Goal: Task Accomplishment & Management: Manage account settings

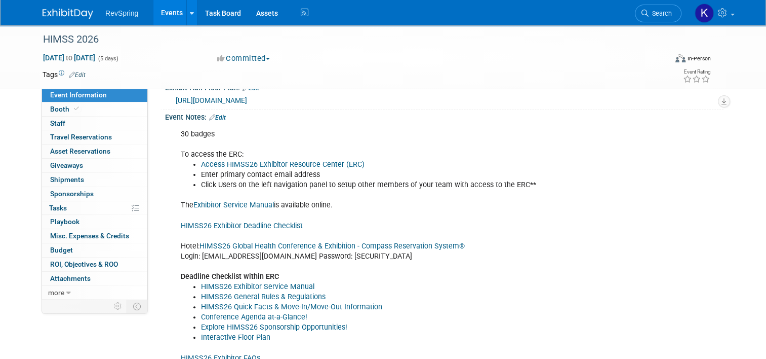
scroll to position [235, 0]
click at [216, 122] on link "Edit" at bounding box center [217, 118] width 17 height 7
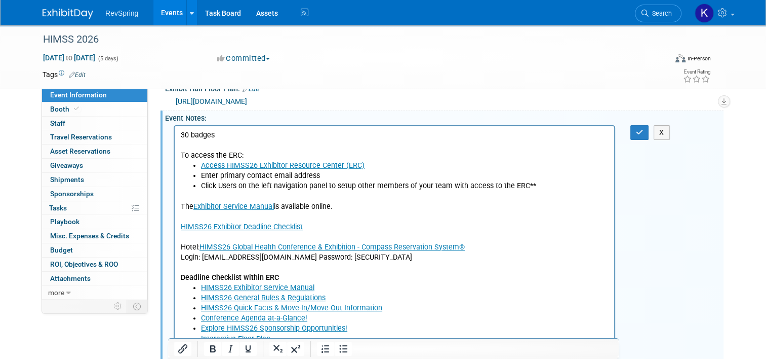
scroll to position [0, 0]
click at [188, 247] on p "The Exhibitor Service Manual is available online. HIMSS26 Exhibitor Deadline Ch…" at bounding box center [395, 236] width 428 height 92
click at [386, 260] on p "The Exhibitor Service Manual is available online. HIMSS26 Exhibitor Deadline Ch…" at bounding box center [395, 236] width 428 height 92
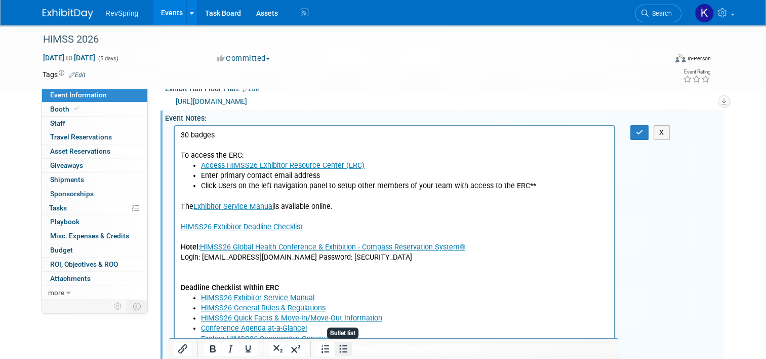
click at [346, 351] on icon "Bullet list" at bounding box center [343, 348] width 12 height 12
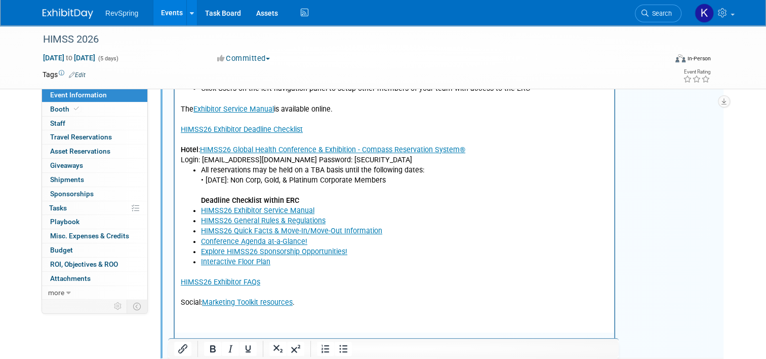
scroll to position [333, 0]
click at [205, 181] on li "All reservations may be held on a TBA basis until the following dates: • Decemb…" at bounding box center [405, 184] width 408 height 41
drag, startPoint x: 431, startPoint y: 181, endPoint x: 337, endPoint y: 183, distance: 94.2
click at [337, 183] on li "All reservations may be held on a TBA basis until the following dates: • Decemb…" at bounding box center [405, 184] width 408 height 41
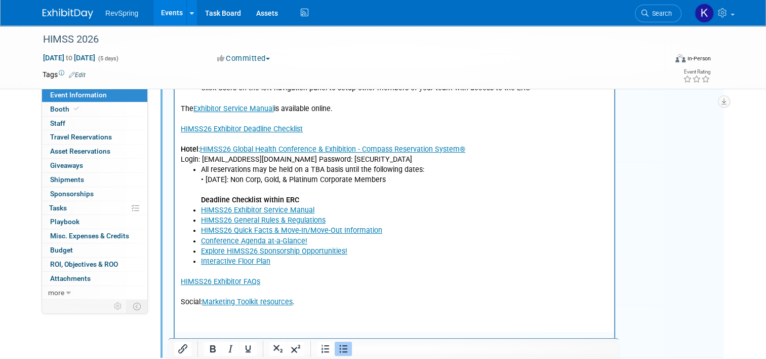
click at [199, 200] on ul "All reservations may be held on a TBA basis until the following dates: • Decemb…" at bounding box center [395, 215] width 428 height 102
click at [344, 349] on icon "Bullet list" at bounding box center [343, 348] width 12 height 12
click at [237, 186] on li "All reservations may be held on a TBA basis until the following dates: • Decemb…" at bounding box center [405, 184] width 408 height 41
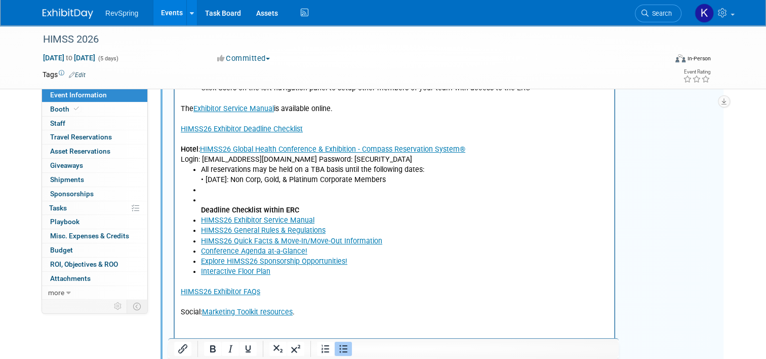
click at [348, 353] on icon "Bullet list" at bounding box center [343, 348] width 12 height 12
click at [211, 199] on li "Deadline Checklist within ERC" at bounding box center [405, 204] width 408 height 20
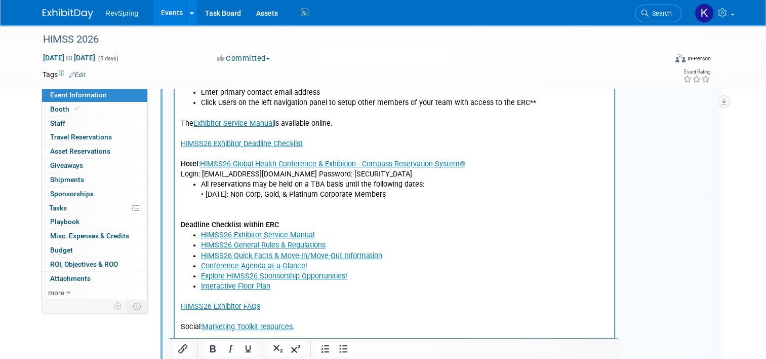
scroll to position [318, 0]
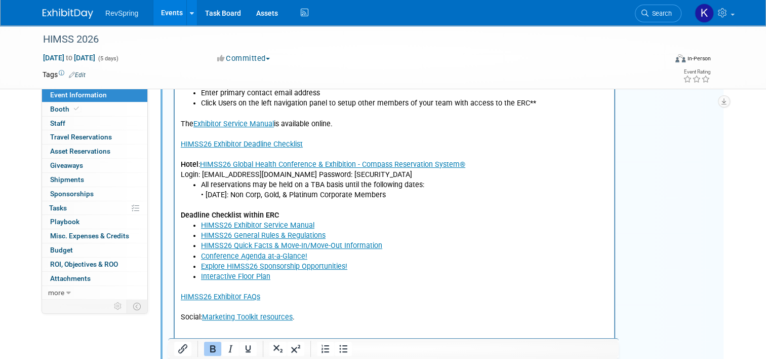
click at [640, 53] on icon "button" at bounding box center [640, 49] width 8 height 7
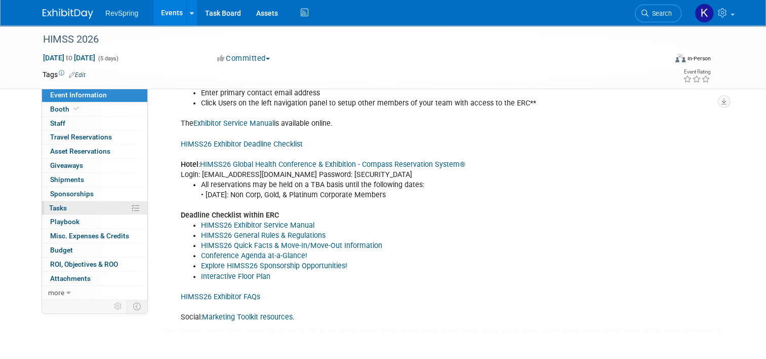
click at [95, 210] on link "0% Tasks 0%" at bounding box center [94, 208] width 105 height 14
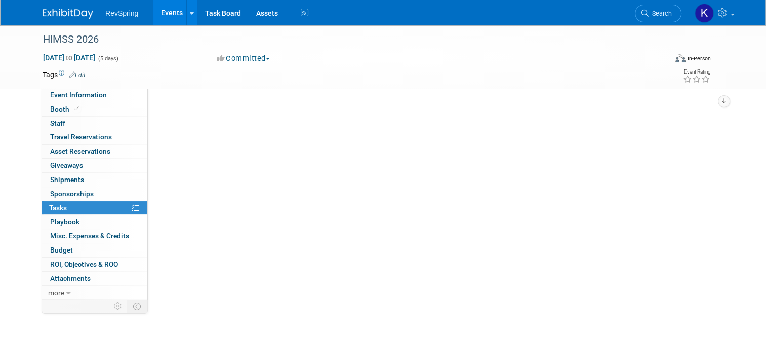
scroll to position [0, 0]
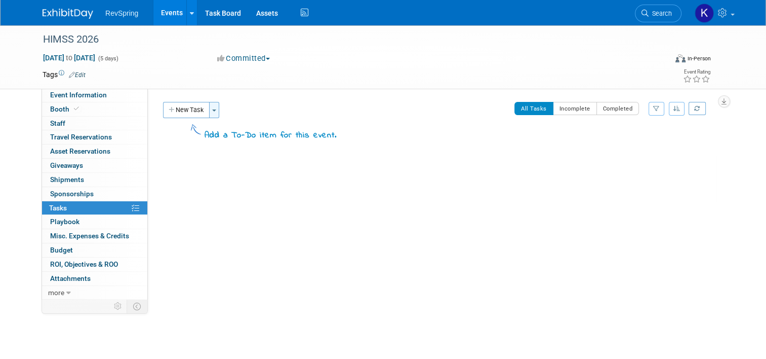
click at [212, 110] on span "button" at bounding box center [214, 110] width 4 height 2
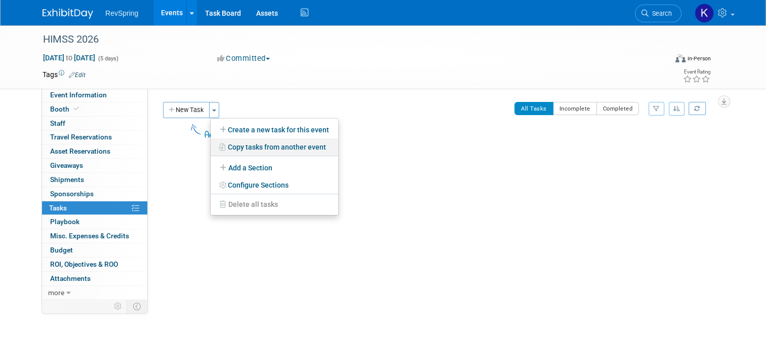
click at [228, 145] on link "Copy tasks from another event" at bounding box center [275, 146] width 128 height 17
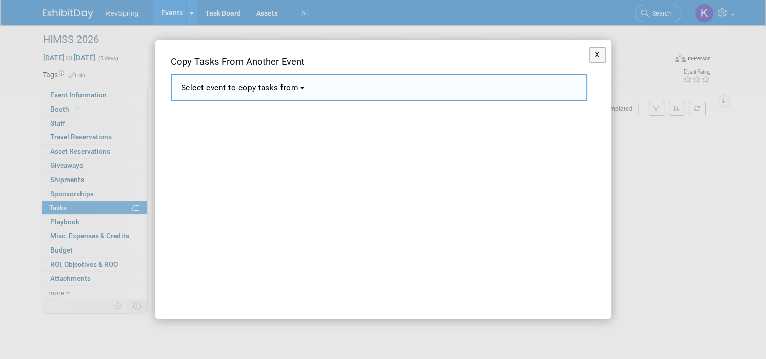
click at [299, 90] on span "Select event to copy tasks from" at bounding box center [240, 87] width 118 height 9
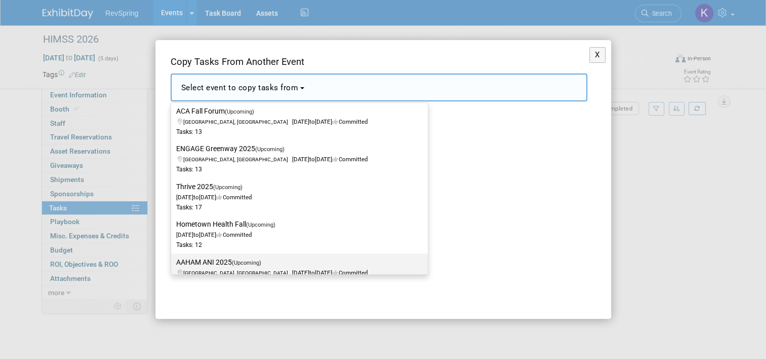
scroll to position [190, 0]
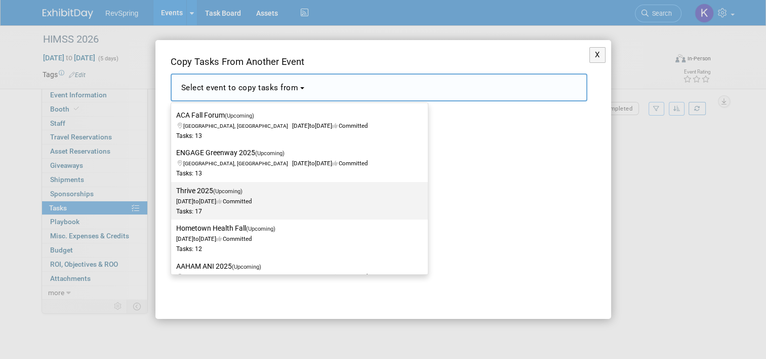
click at [345, 202] on label "Thrive 2025 (Upcoming) Nov 3, 2025 to Nov 5, 2025 Committed Tasks: 17" at bounding box center [297, 200] width 242 height 33
click at [173, 194] on input "Thrive 2025 (Upcoming) Nov 3, 2025 to Nov 5, 2025 Committed Tasks: 17" at bounding box center [169, 190] width 7 height 7
select select "11143773"
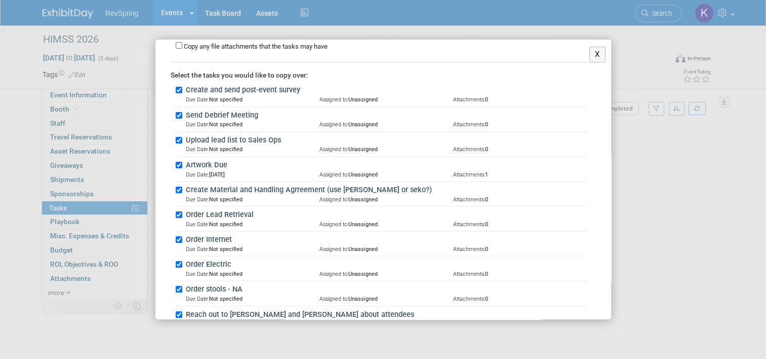
scroll to position [145, 0]
click at [183, 160] on label "Artwork Due" at bounding box center [385, 164] width 405 height 11
click at [182, 161] on input "Artwork Due" at bounding box center [179, 164] width 7 height 7
checkbox input "false"
click at [176, 186] on input "Create Material and Handling Agrreement (use Freeman or seko?)" at bounding box center [179, 188] width 7 height 7
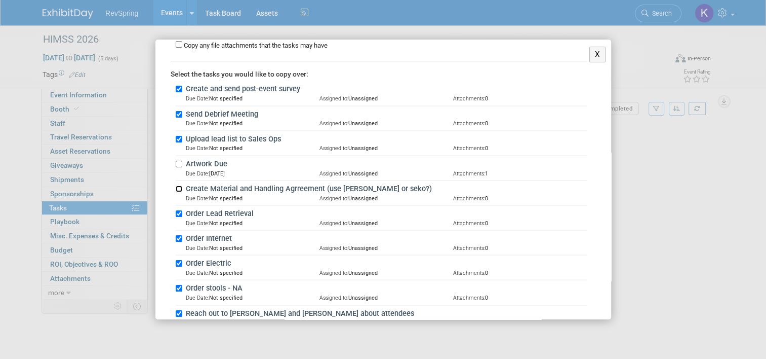
click at [176, 186] on input "Create Material and Handling Agrreement (use Freeman or seko?)" at bounding box center [179, 188] width 7 height 7
checkbox input "true"
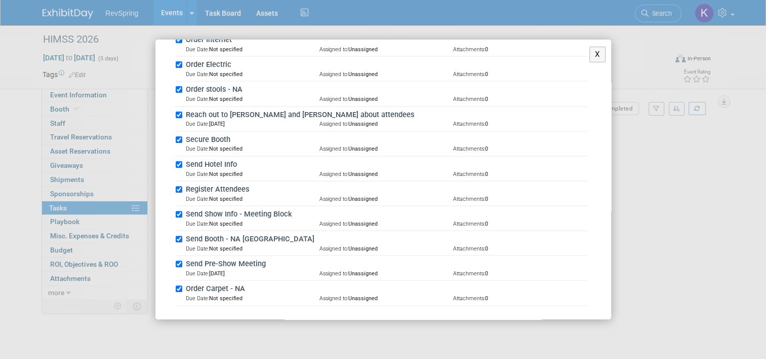
scroll to position [0, 0]
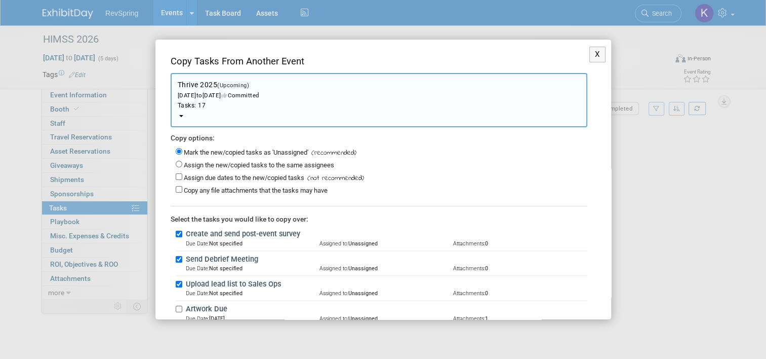
click at [199, 100] on button "Thrive 2025 (Upcoming) Nov 3, 2025 to Nov 5, 2025 Committed Tasks: 17" at bounding box center [379, 100] width 417 height 54
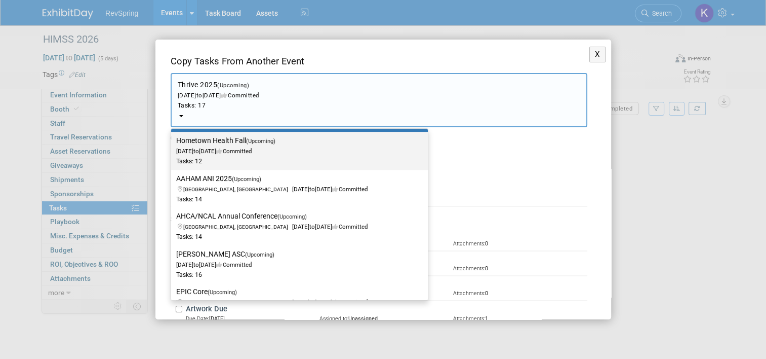
scroll to position [304, 0]
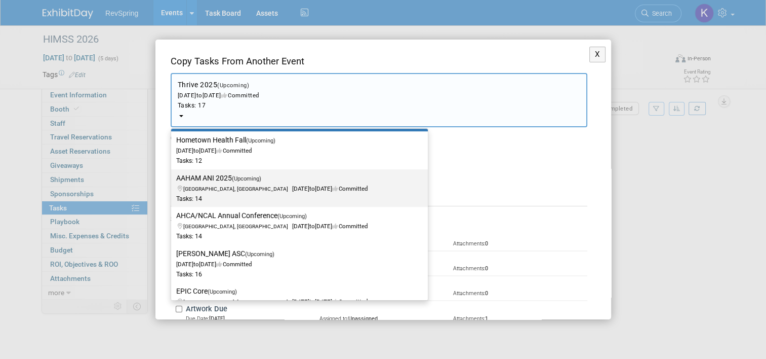
click at [245, 185] on span "Baltimore, MD Oct 20, 2025 to Oct 22, 2025 Committed" at bounding box center [271, 183] width 191 height 17
click at [173, 181] on input "AAHAM ANI 2025 (Upcoming) Baltimore, MD Oct 20, 2025 to Oct 22, 2025 Committed …" at bounding box center [169, 178] width 7 height 7
select select "11144422"
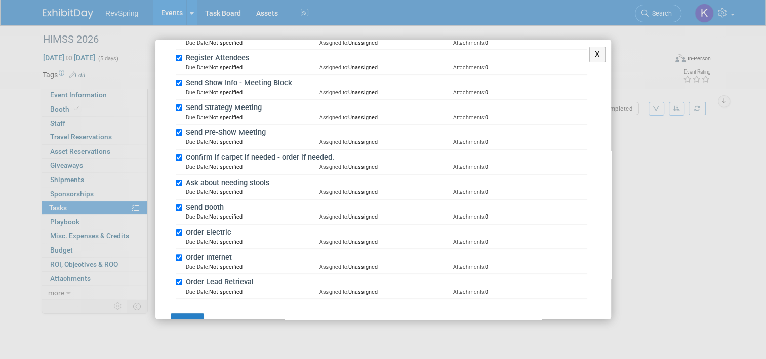
scroll to position [297, 0]
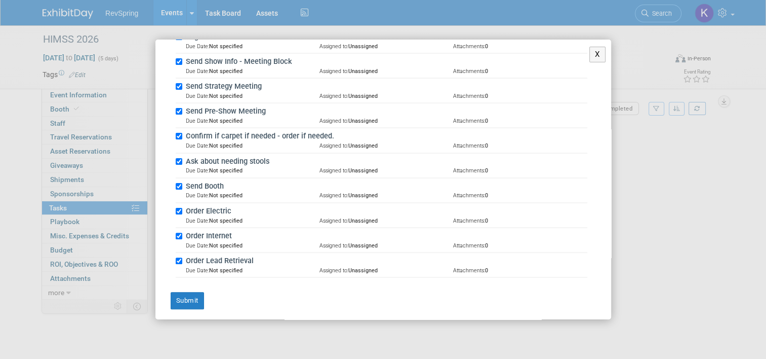
click at [182, 308] on div "X Copy Tasks From Another Event <span style='font-size: 1.1em;'>Select event to…" at bounding box center [383, 180] width 456 height 280
click at [196, 293] on button "Submit" at bounding box center [187, 300] width 33 height 17
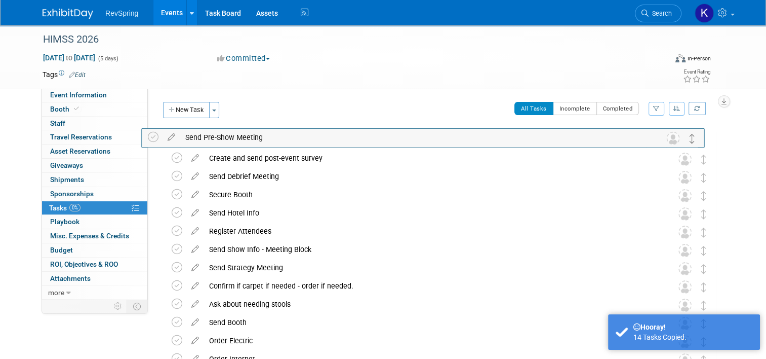
drag, startPoint x: 707, startPoint y: 268, endPoint x: 693, endPoint y: 138, distance: 130.9
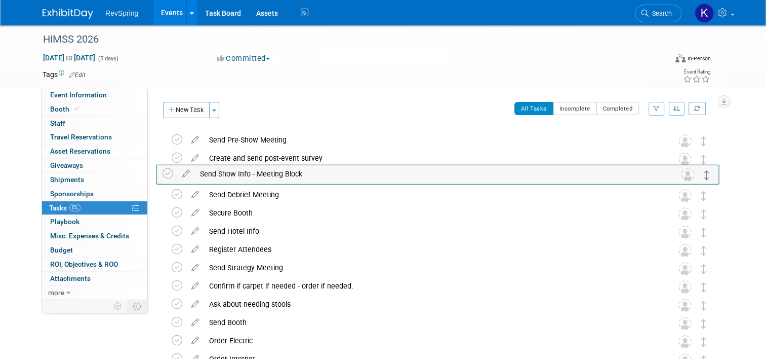
drag, startPoint x: 711, startPoint y: 248, endPoint x: 708, endPoint y: 172, distance: 76.0
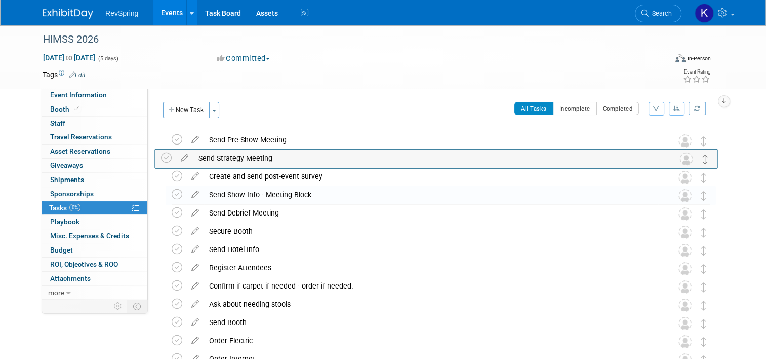
drag, startPoint x: 709, startPoint y: 269, endPoint x: 705, endPoint y: 160, distance: 109.0
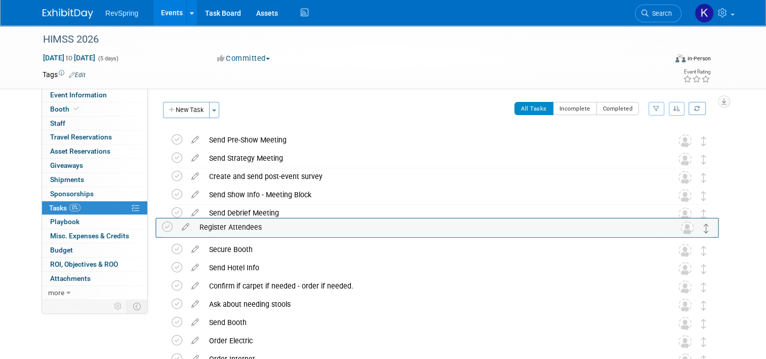
drag, startPoint x: 711, startPoint y: 271, endPoint x: 707, endPoint y: 229, distance: 41.7
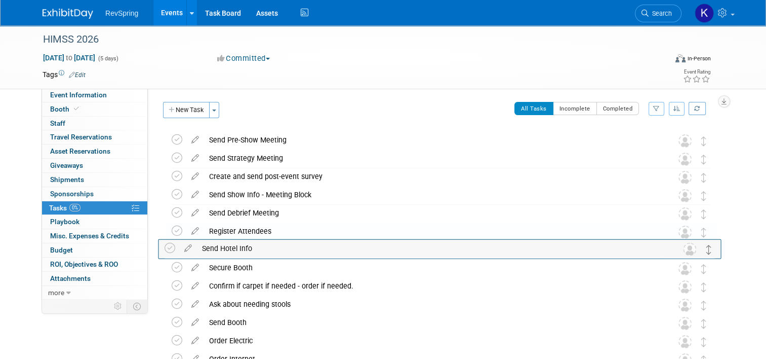
drag, startPoint x: 709, startPoint y: 270, endPoint x: 707, endPoint y: 250, distance: 20.3
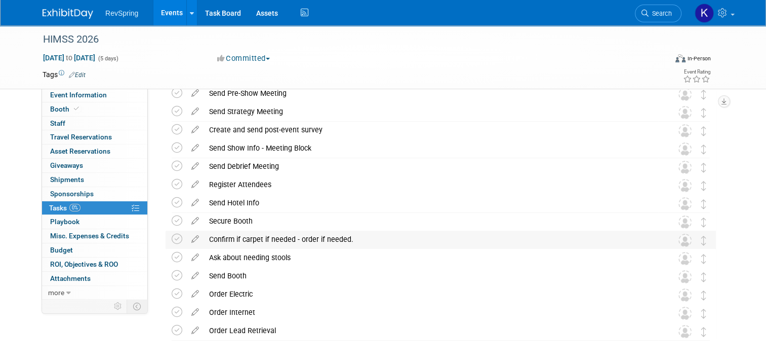
scroll to position [0, 0]
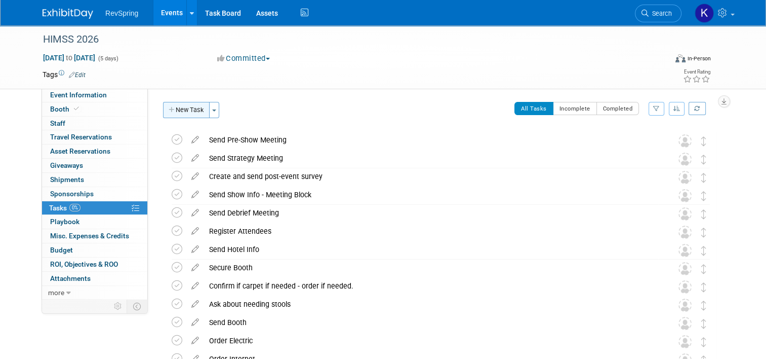
click at [179, 109] on button "New Task" at bounding box center [186, 110] width 47 height 16
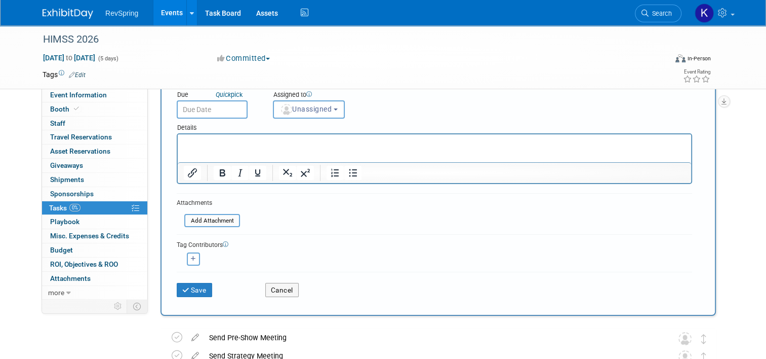
scroll to position [79, 0]
type input "Upload list to Sales Ops"
click at [194, 294] on div "Save Cancel" at bounding box center [435, 287] width 516 height 32
click at [198, 289] on button "Save" at bounding box center [194, 289] width 35 height 14
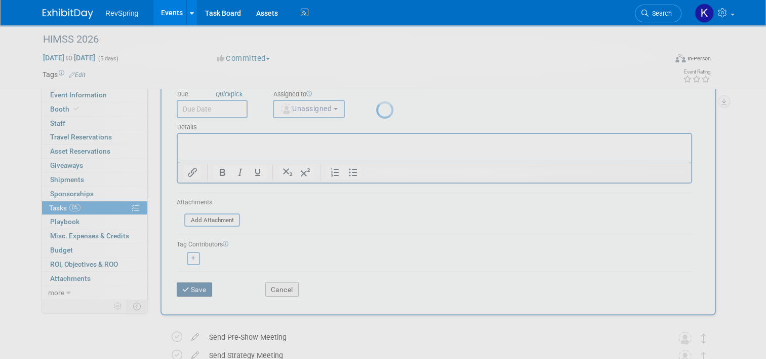
scroll to position [0, 0]
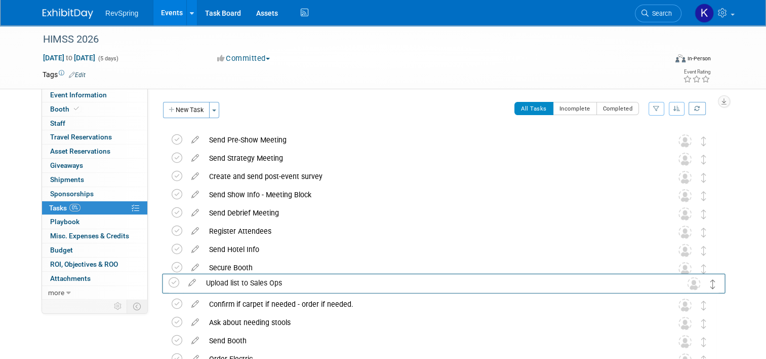
drag, startPoint x: 710, startPoint y: 137, endPoint x: 713, endPoint y: 280, distance: 142.4
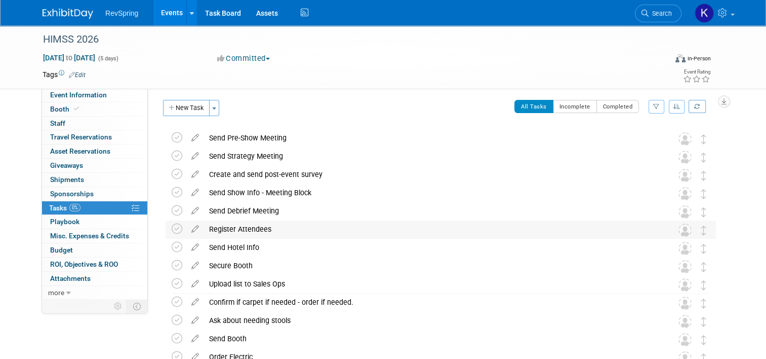
scroll to position [1, 0]
click at [172, 115] on button "New Task" at bounding box center [186, 109] width 47 height 16
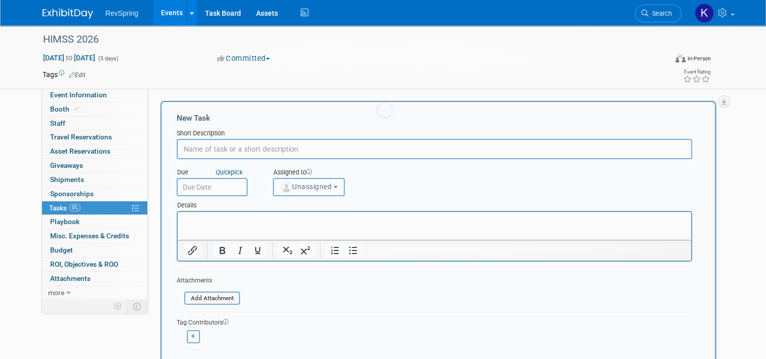
scroll to position [0, 0]
type input "Hotel deadline"
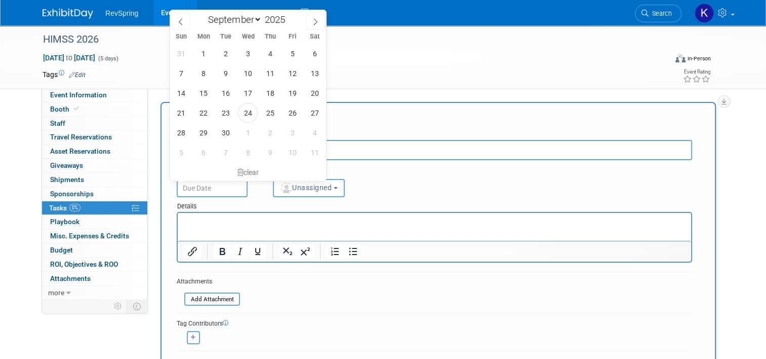
click at [196, 190] on input "text" at bounding box center [212, 188] width 71 height 18
click at [310, 24] on span at bounding box center [315, 21] width 18 height 17
select select "11"
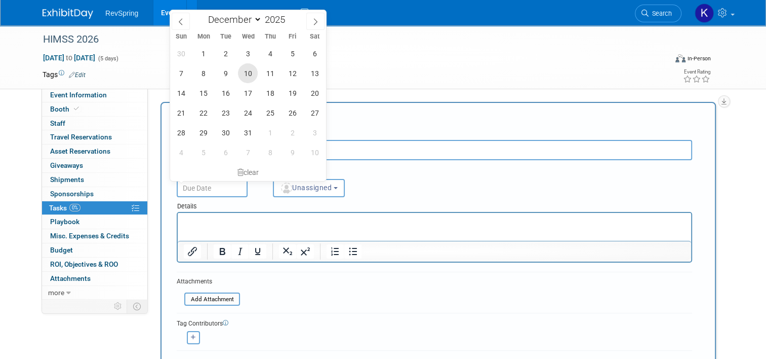
click at [251, 71] on span "10" at bounding box center [248, 73] width 20 height 20
type input "Dec 10, 2025"
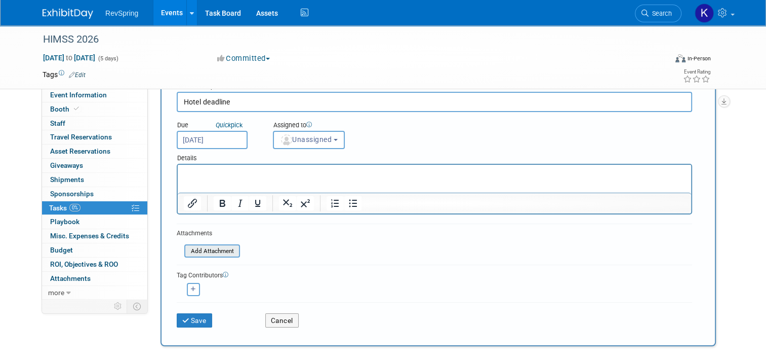
scroll to position [49, 0]
click at [183, 321] on button "Save" at bounding box center [194, 320] width 35 height 14
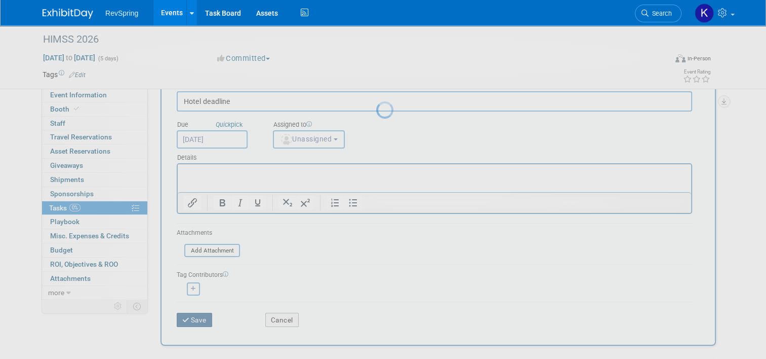
scroll to position [0, 0]
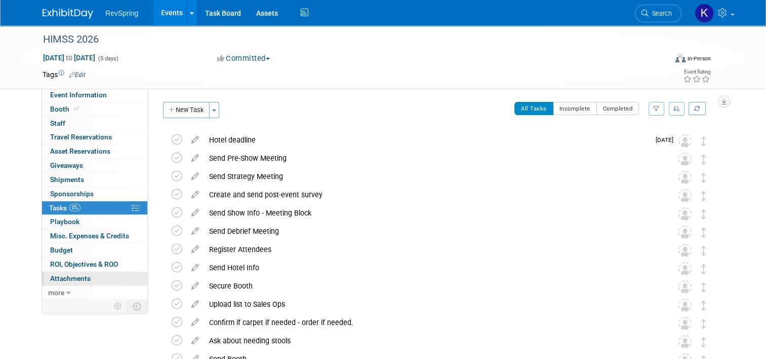
click at [99, 277] on link "0 Attachments 0" at bounding box center [94, 278] width 105 height 14
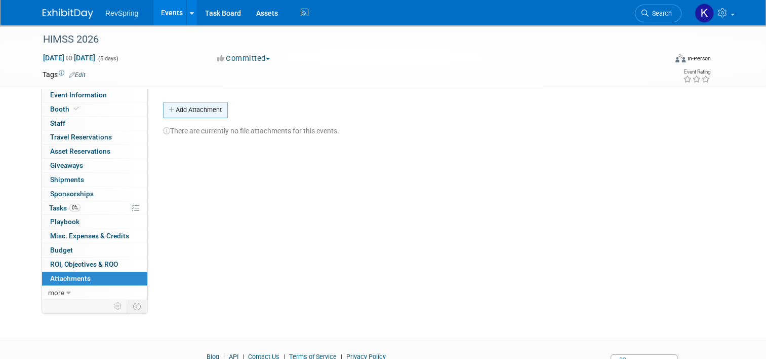
click at [179, 108] on button "Add Attachment" at bounding box center [195, 110] width 65 height 16
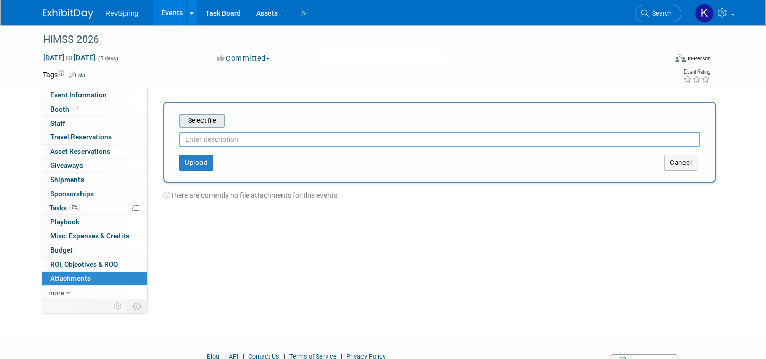
click at [205, 115] on input "file" at bounding box center [163, 120] width 121 height 12
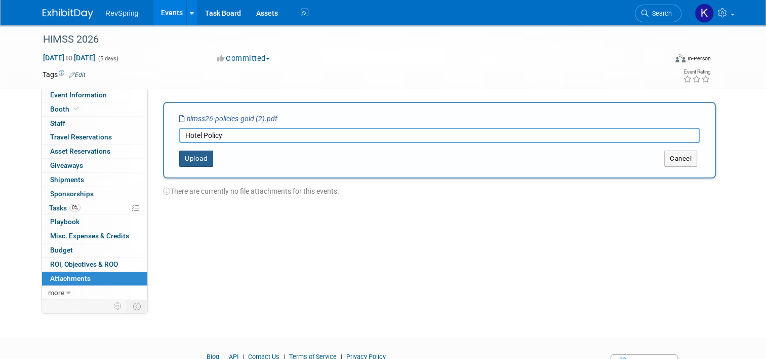
type input "Hotel Policy"
click at [192, 159] on button "Upload" at bounding box center [196, 158] width 34 height 16
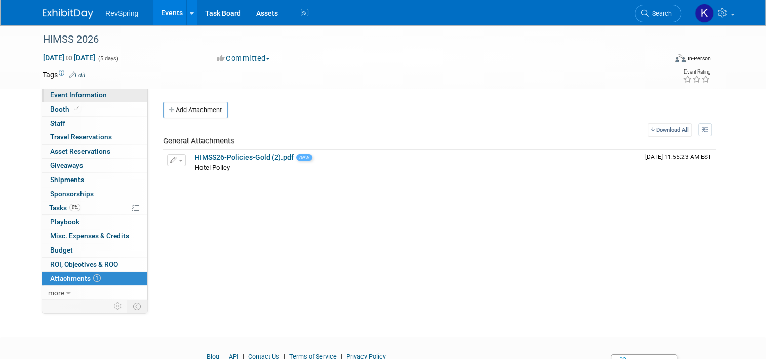
click at [89, 91] on span "Event Information" at bounding box center [78, 95] width 57 height 8
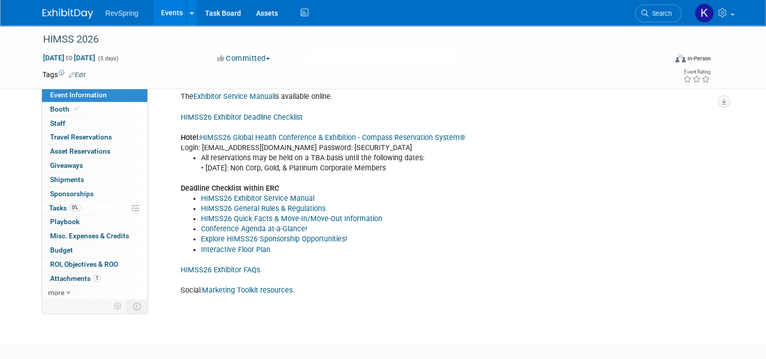
scroll to position [346, 0]
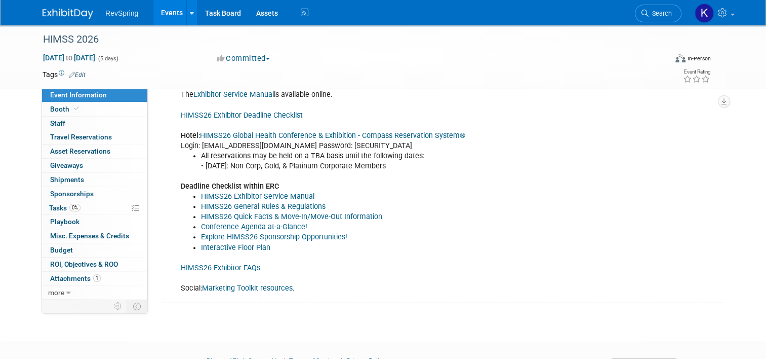
click at [234, 140] on link "HIMSS26 Global Health Conference & Exhibition - Compass Reservation System®" at bounding box center [332, 135] width 265 height 9
click at [258, 140] on link "HIMSS26 Global Health Conference & Exhibition - Compass Reservation System®" at bounding box center [332, 135] width 265 height 9
click at [163, 18] on link "Events" at bounding box center [171, 12] width 37 height 25
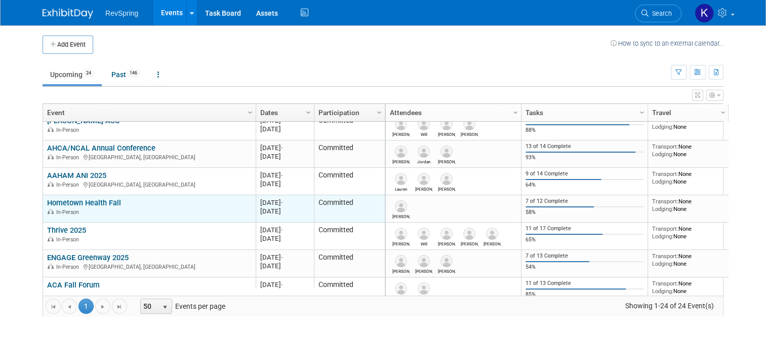
scroll to position [312, 0]
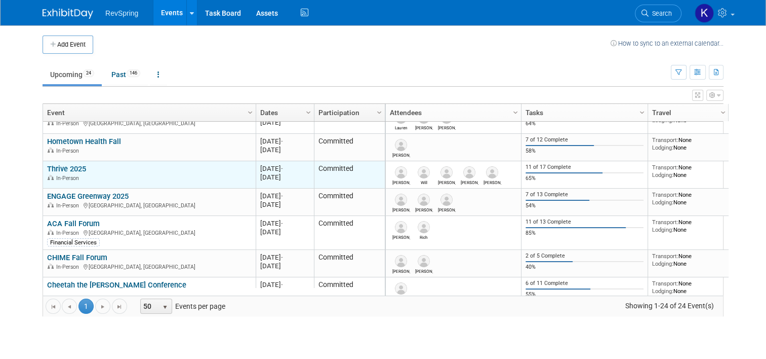
click at [52, 164] on link "Thrive 2025" at bounding box center [66, 168] width 39 height 9
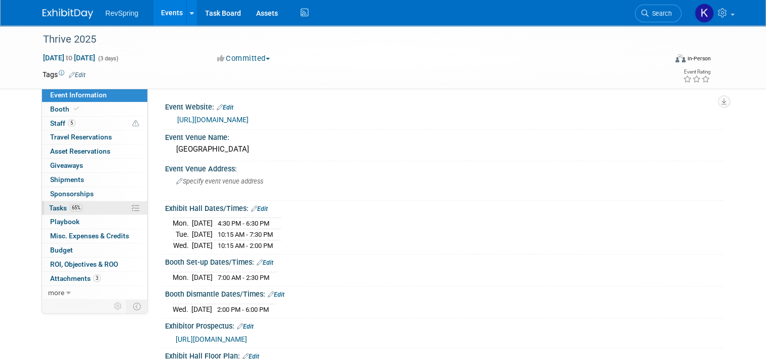
click at [85, 208] on link "65% Tasks 65%" at bounding box center [94, 208] width 105 height 14
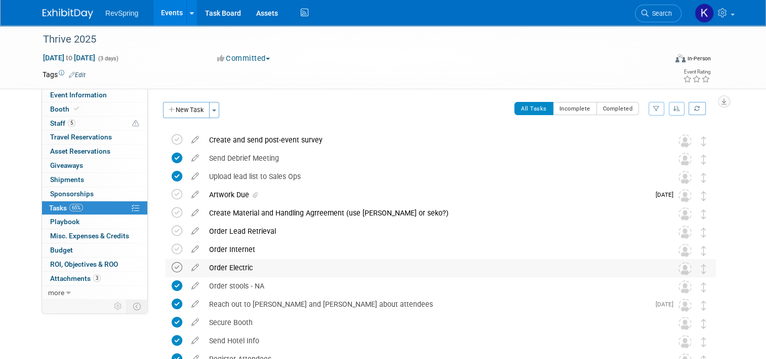
click at [172, 269] on icon at bounding box center [177, 267] width 11 height 11
click at [172, 255] on td at bounding box center [179, 250] width 15 height 18
click at [172, 250] on icon at bounding box center [177, 249] width 11 height 11
click at [100, 91] on link "Event Information" at bounding box center [94, 95] width 105 height 14
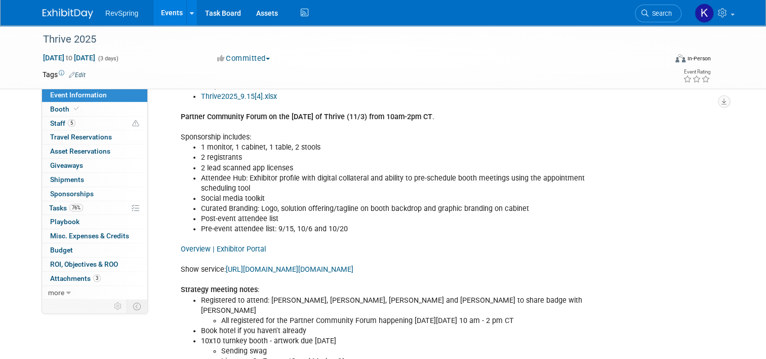
scroll to position [357, 0]
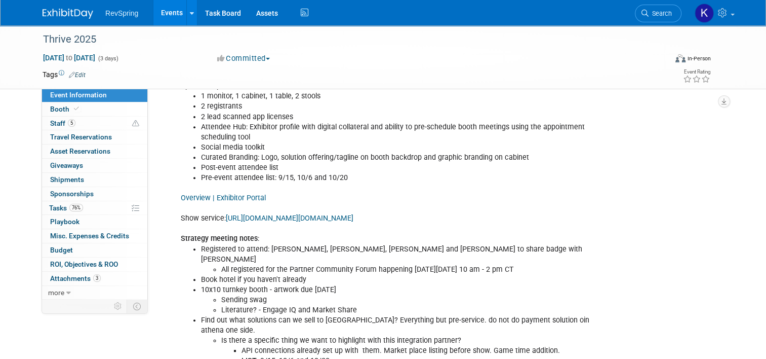
click at [264, 214] on link "https://www.czarevents.com/home/pages/security/login?returnURL=https://www.czar…" at bounding box center [290, 218] width 128 height 9
